Goal: Transaction & Acquisition: Book appointment/travel/reservation

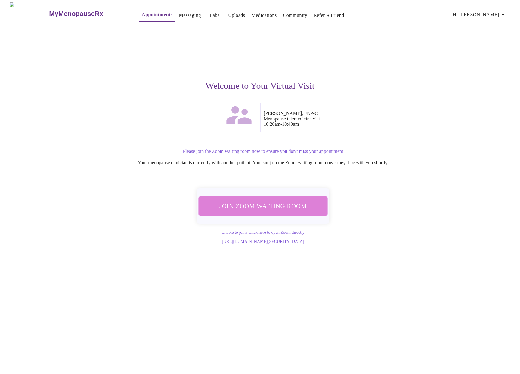
click at [275, 203] on span "Join Zoom Waiting Room" at bounding box center [263, 206] width 113 height 11
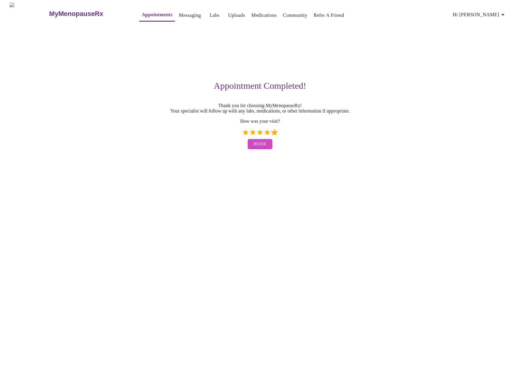
click at [272, 136] on label "5 Stars" at bounding box center [274, 132] width 7 height 7
click at [242, 135] on input "5 Stars" at bounding box center [242, 135] width 0 height 0
radio input "true"
click at [259, 148] on span "Home" at bounding box center [260, 145] width 13 height 8
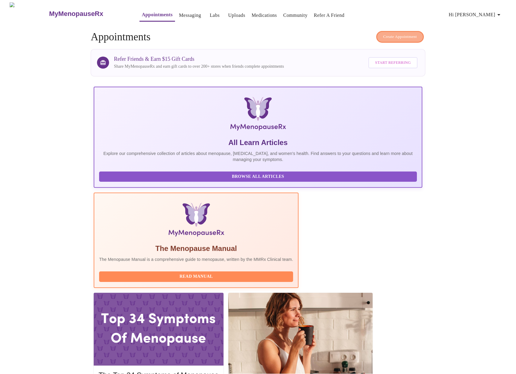
click at [392, 33] on span "Create Appointment" at bounding box center [400, 36] width 34 height 7
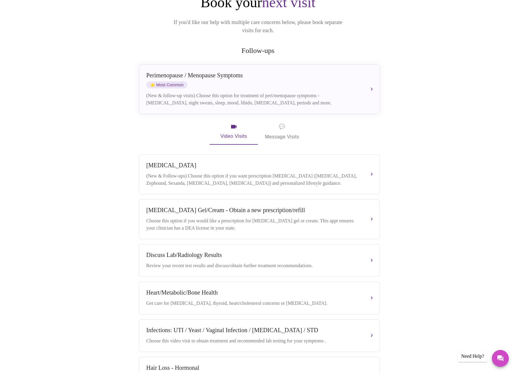
scroll to position [76, 0]
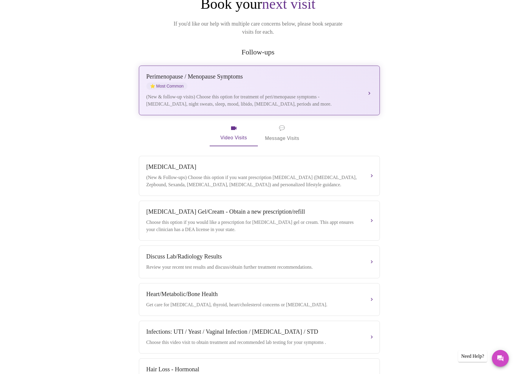
click at [252, 93] on div "(New & follow-up visits) Choose this option for treatment of peri/menopause sym…" at bounding box center [253, 100] width 214 height 14
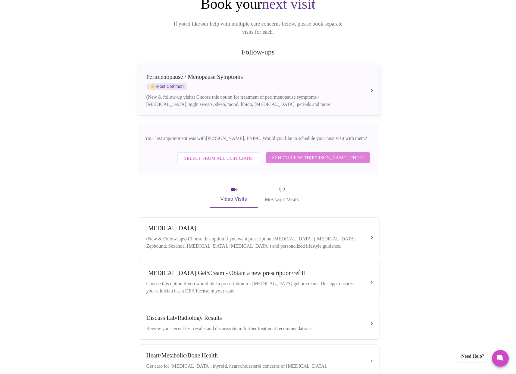
click at [343, 154] on span "Schedule with Elizabeth Hederman, FNP-C" at bounding box center [318, 158] width 92 height 8
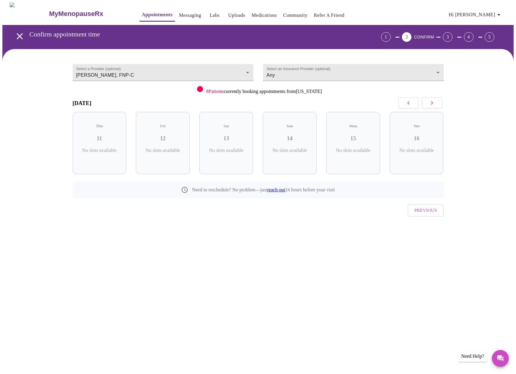
scroll to position [0, 0]
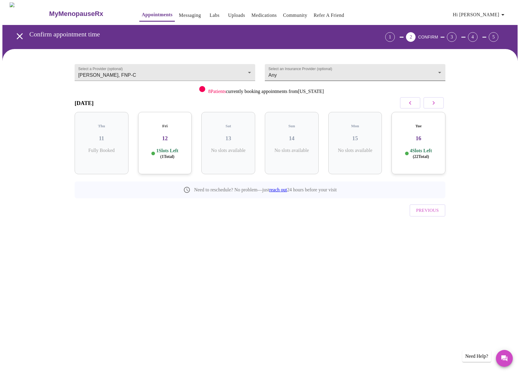
click at [308, 70] on body "MyMenopauseRx Appointments Messaging Labs Uploads Medications Community Refer a…" at bounding box center [260, 124] width 516 height 245
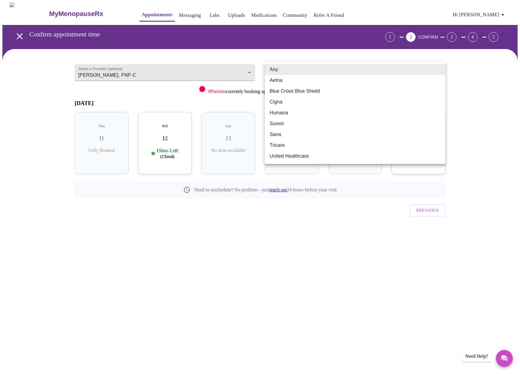
click at [295, 92] on li "Blue Cross Blue Shield" at bounding box center [355, 91] width 181 height 11
type input "Blue Cross Blue Shield"
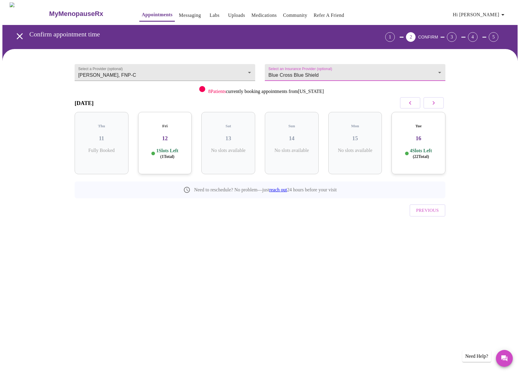
click at [434, 104] on icon "button" at bounding box center [433, 102] width 7 height 7
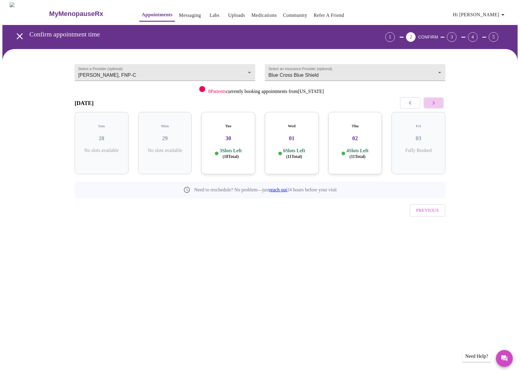
click at [434, 104] on icon "button" at bounding box center [433, 102] width 7 height 7
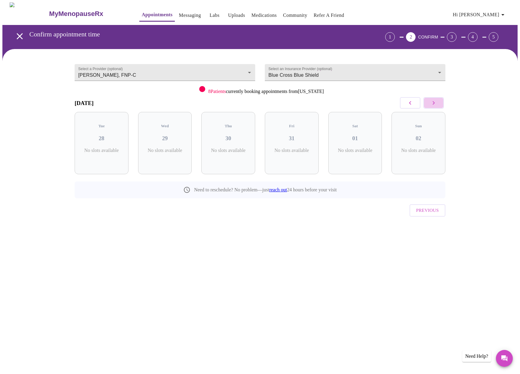
click at [434, 104] on icon "button" at bounding box center [433, 102] width 7 height 7
click at [409, 103] on icon "button" at bounding box center [410, 102] width 7 height 7
click at [355, 142] on div "Fri 07 3 Slots Left ( 9 Total)" at bounding box center [356, 143] width 54 height 62
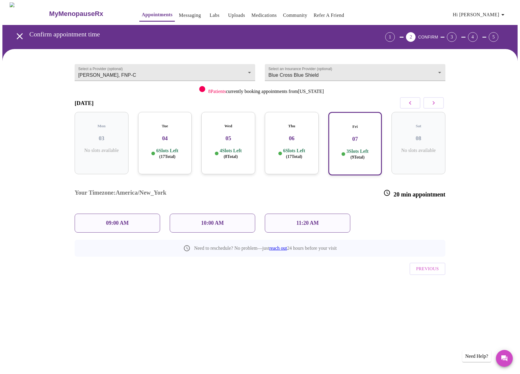
click at [298, 220] on p "11:20 AM" at bounding box center [308, 223] width 23 height 6
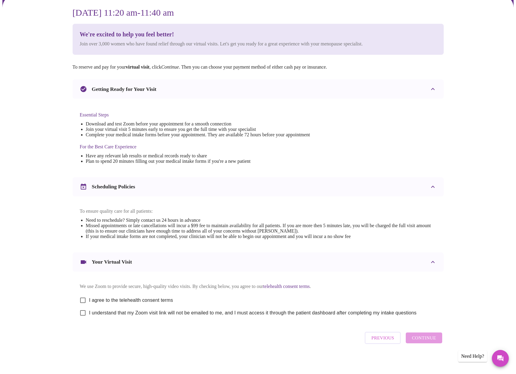
scroll to position [62, 0]
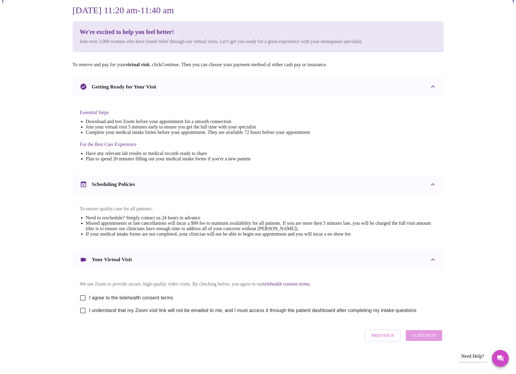
click at [84, 296] on input "I agree to the telehealth consent terms" at bounding box center [83, 298] width 13 height 13
checkbox input "true"
click at [88, 312] on input "I understand that my Zoom visit link will not be emailed to me, and I must acce…" at bounding box center [83, 310] width 13 height 13
checkbox input "true"
click at [432, 340] on span "Continue" at bounding box center [424, 336] width 24 height 8
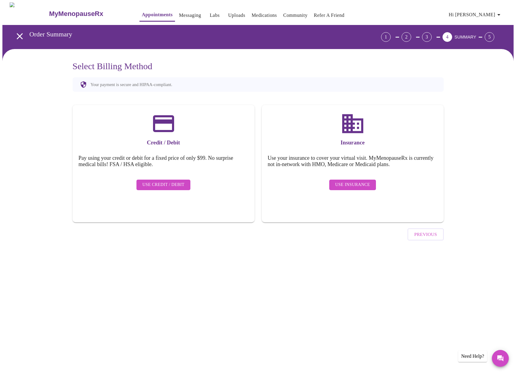
scroll to position [0, 0]
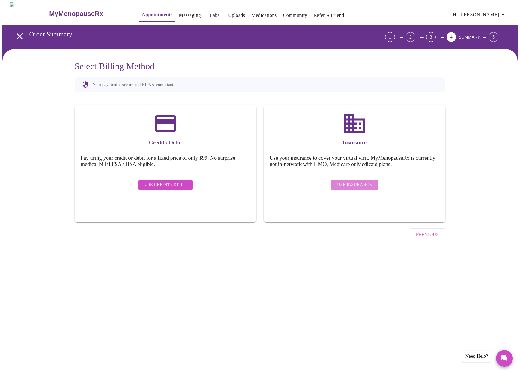
click at [364, 181] on span "Use Insurance" at bounding box center [354, 185] width 35 height 8
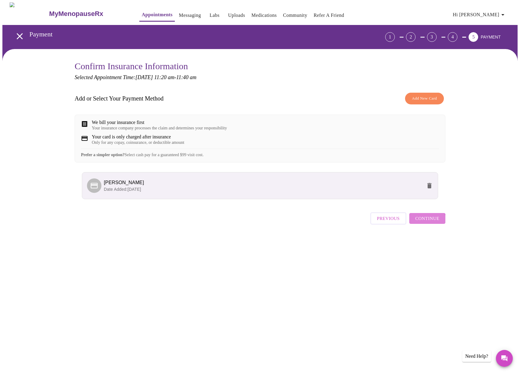
click at [425, 223] on span "Continue" at bounding box center [428, 219] width 24 height 8
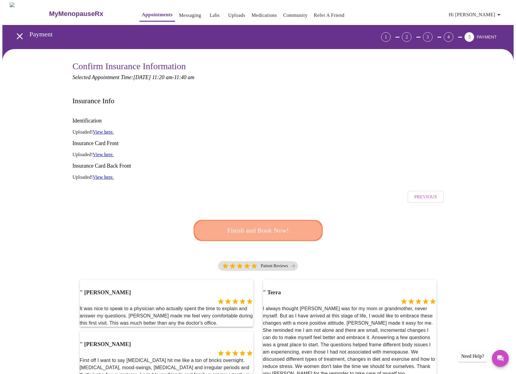
click at [271, 225] on span "Finish and Book Now!" at bounding box center [257, 230] width 111 height 11
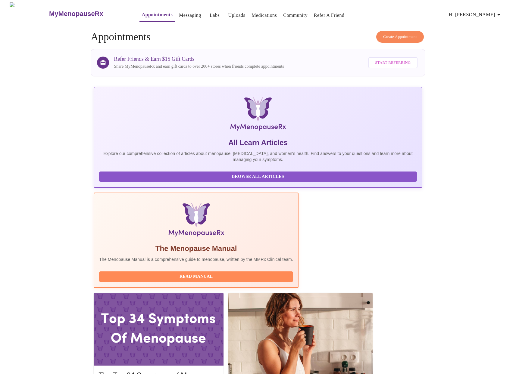
click at [179, 13] on link "Messaging" at bounding box center [190, 15] width 22 height 8
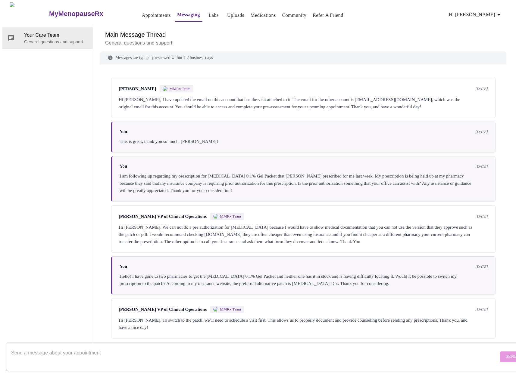
scroll to position [23, 0]
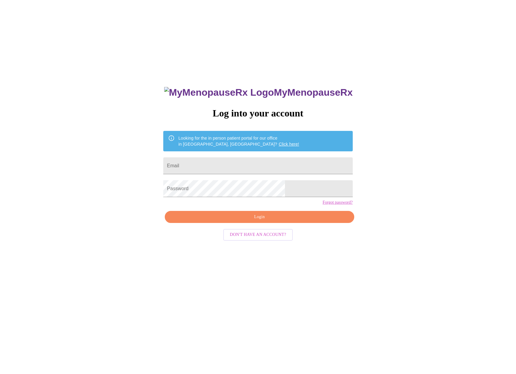
scroll to position [6, 0]
